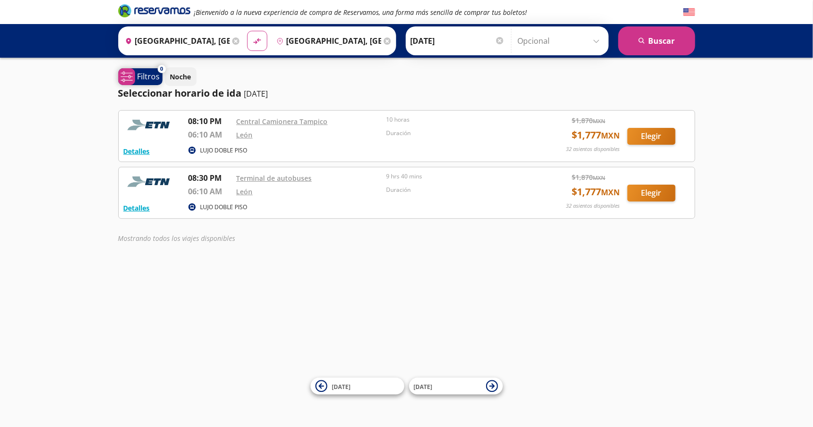
click at [134, 75] on span "system-uicons:filtering" at bounding box center [126, 76] width 17 height 17
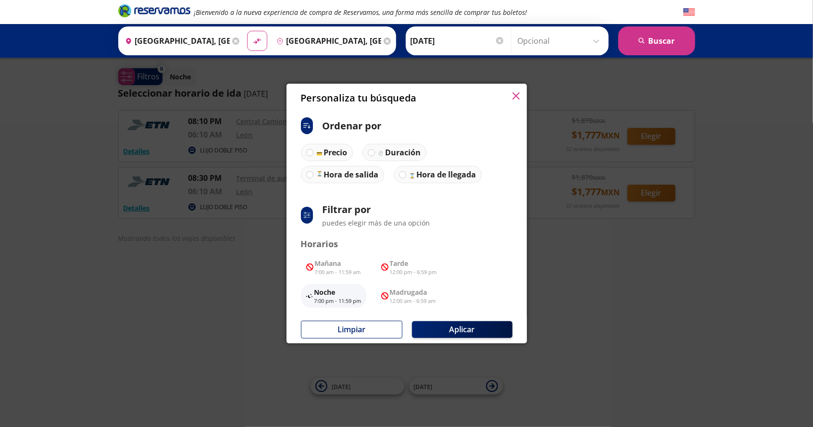
scroll to position [6, 0]
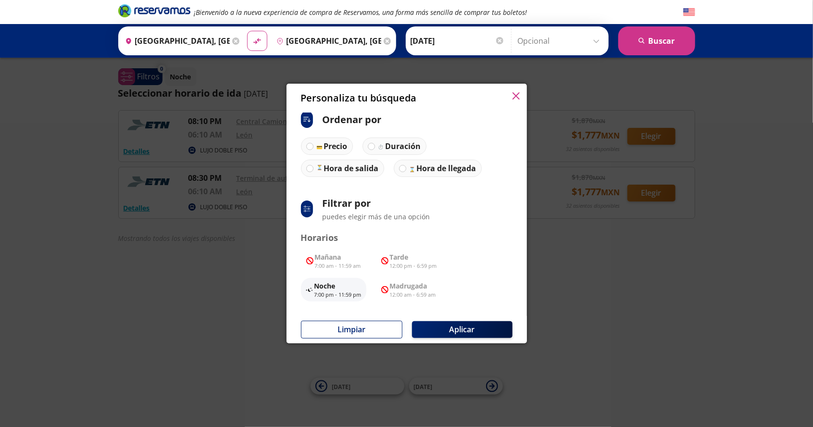
click at [687, 227] on div "Personaliza tu búsqueda ci:sort-ascending Ordenar por Precio Duración Hora de s…" at bounding box center [406, 213] width 813 height 427
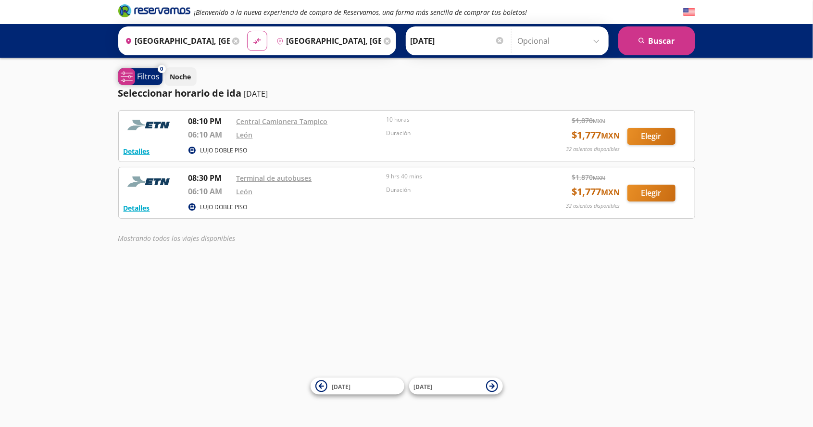
click at [146, 83] on span "system-uicons:filtering Filtros" at bounding box center [140, 76] width 44 height 17
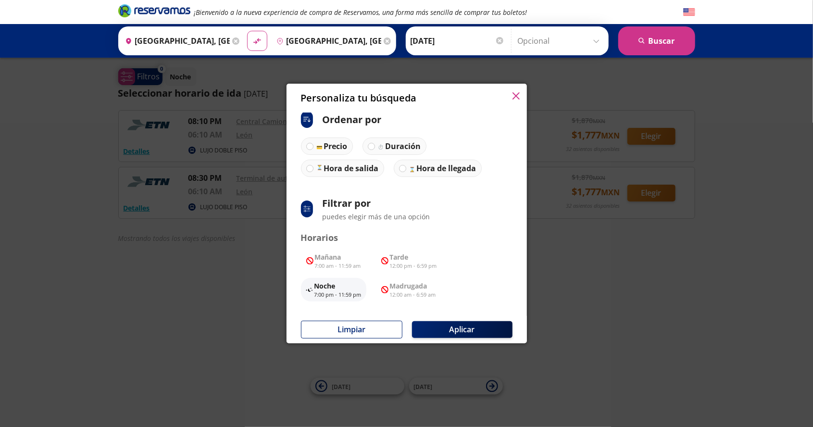
scroll to position [0, 0]
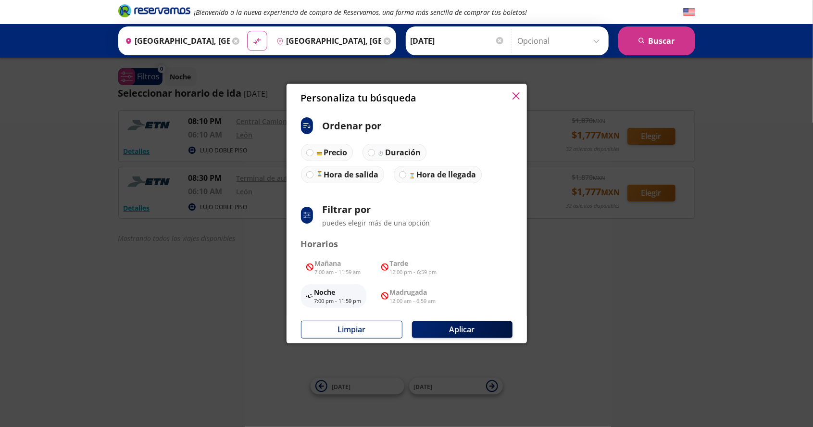
click at [582, 262] on div "Personaliza tu búsqueda ci:sort-ascending Ordenar por Precio Duración Hora de s…" at bounding box center [406, 213] width 813 height 427
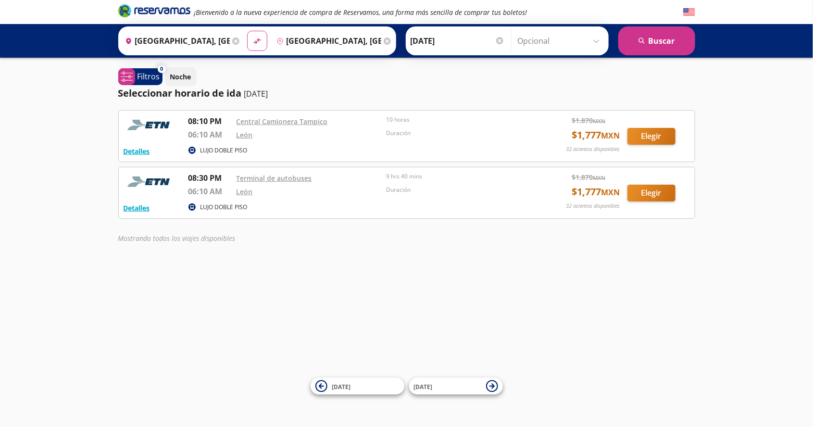
click at [588, 39] on input "Opcional" at bounding box center [561, 41] width 86 height 24
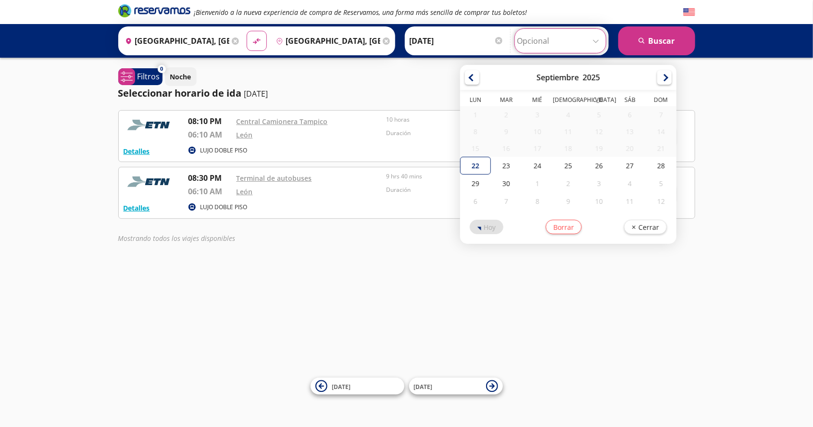
click at [739, 176] on div "¡Bienvenido a la nueva experiencia de compra de Reservamos, una forma más senci…" at bounding box center [406, 213] width 813 height 427
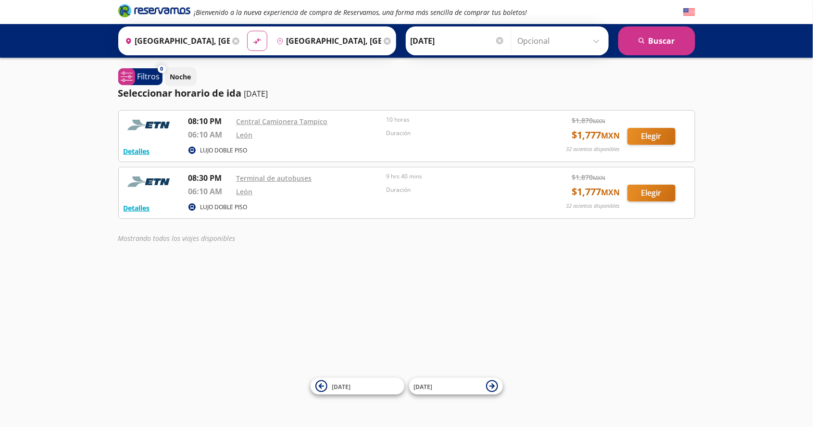
click at [587, 49] on input "Opcional" at bounding box center [561, 41] width 86 height 24
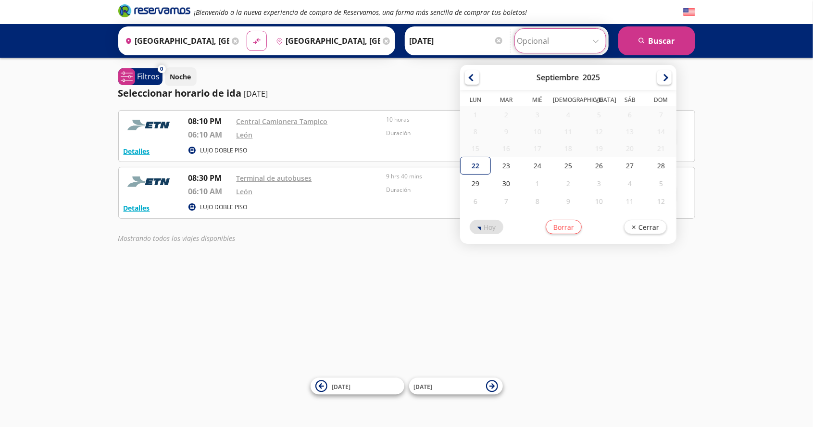
click at [716, 82] on div "¡Bienvenido a la nueva experiencia de compra de Reservamos, una forma más senci…" at bounding box center [406, 213] width 813 height 427
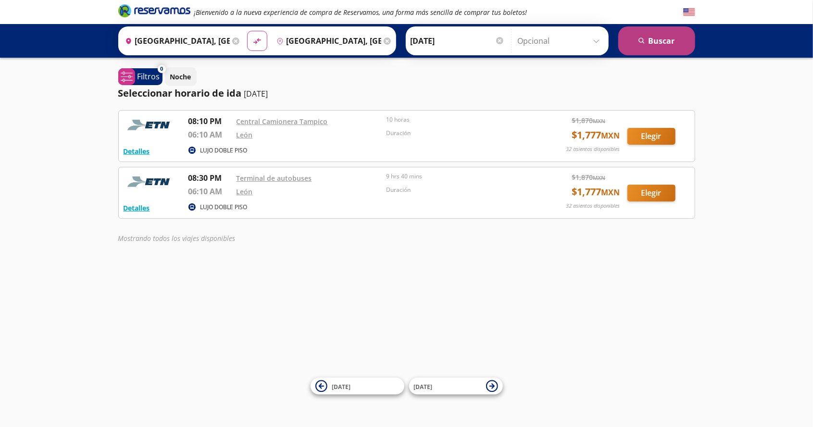
click at [652, 43] on button "search [GEOGRAPHIC_DATA]" at bounding box center [656, 40] width 77 height 29
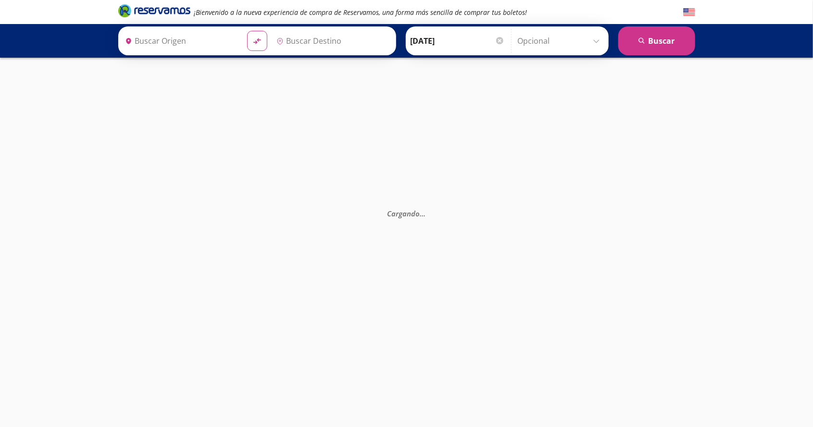
type input "[GEOGRAPHIC_DATA], [GEOGRAPHIC_DATA]"
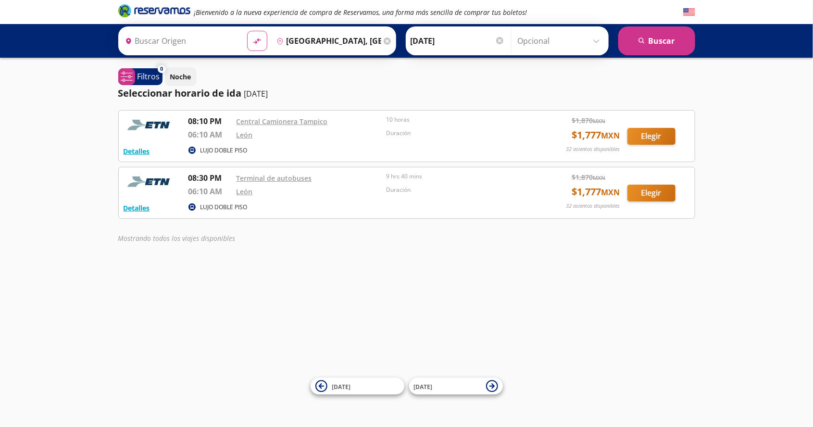
type input "[GEOGRAPHIC_DATA], [GEOGRAPHIC_DATA]"
click at [173, 82] on button "Noche" at bounding box center [181, 76] width 32 height 19
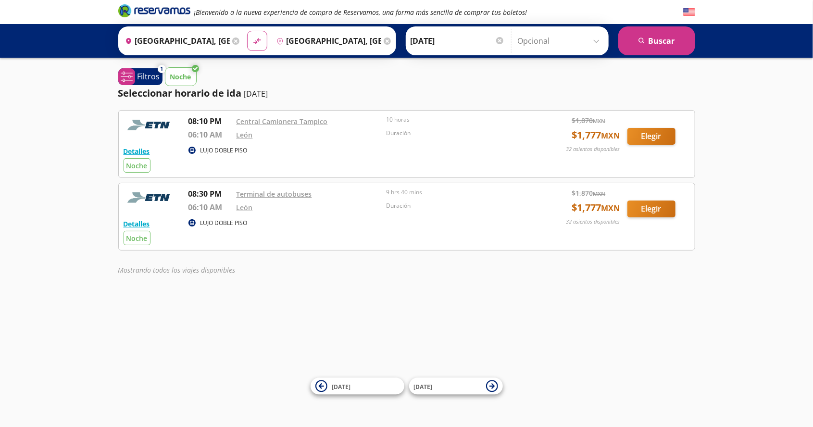
click at [174, 75] on p "Noche" at bounding box center [180, 77] width 21 height 10
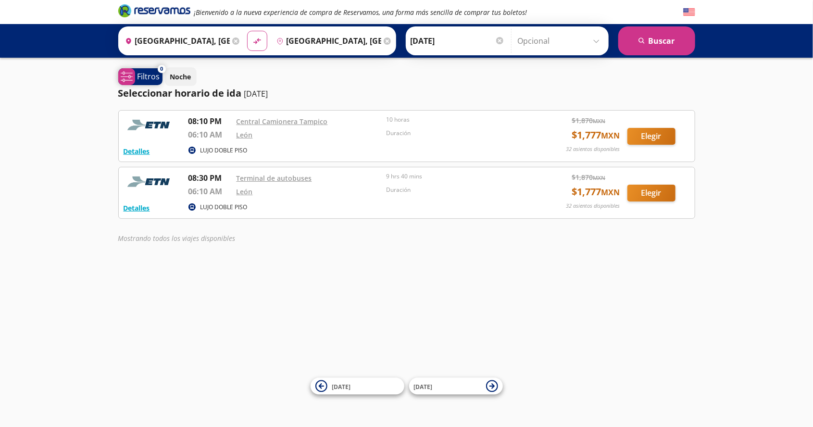
click at [138, 79] on p "Filtros" at bounding box center [149, 77] width 23 height 12
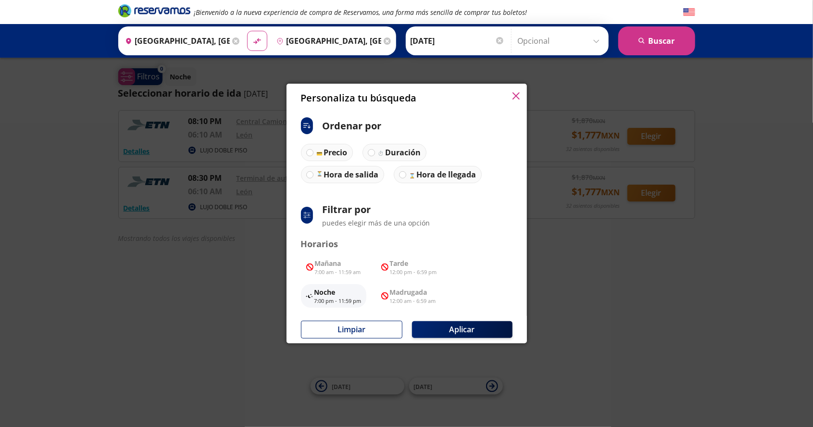
scroll to position [6, 0]
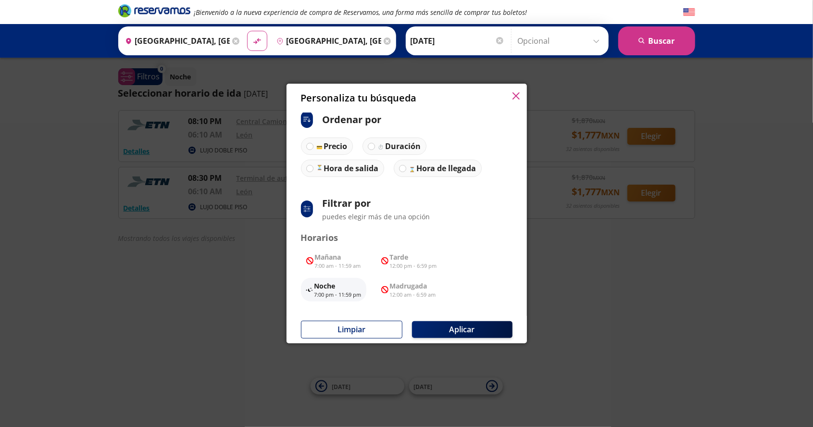
click at [710, 330] on div "Personaliza tu búsqueda ci:sort-ascending Ordenar por Precio Duración Hora de s…" at bounding box center [406, 213] width 813 height 427
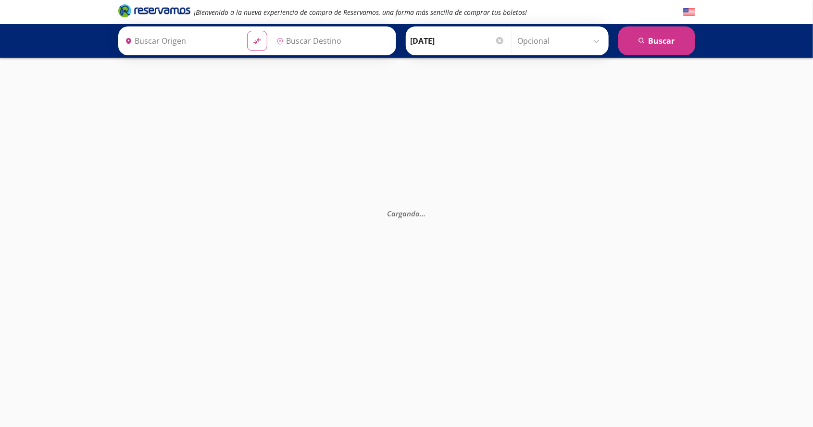
type input "[GEOGRAPHIC_DATA], [GEOGRAPHIC_DATA]"
